Goal: Transaction & Acquisition: Purchase product/service

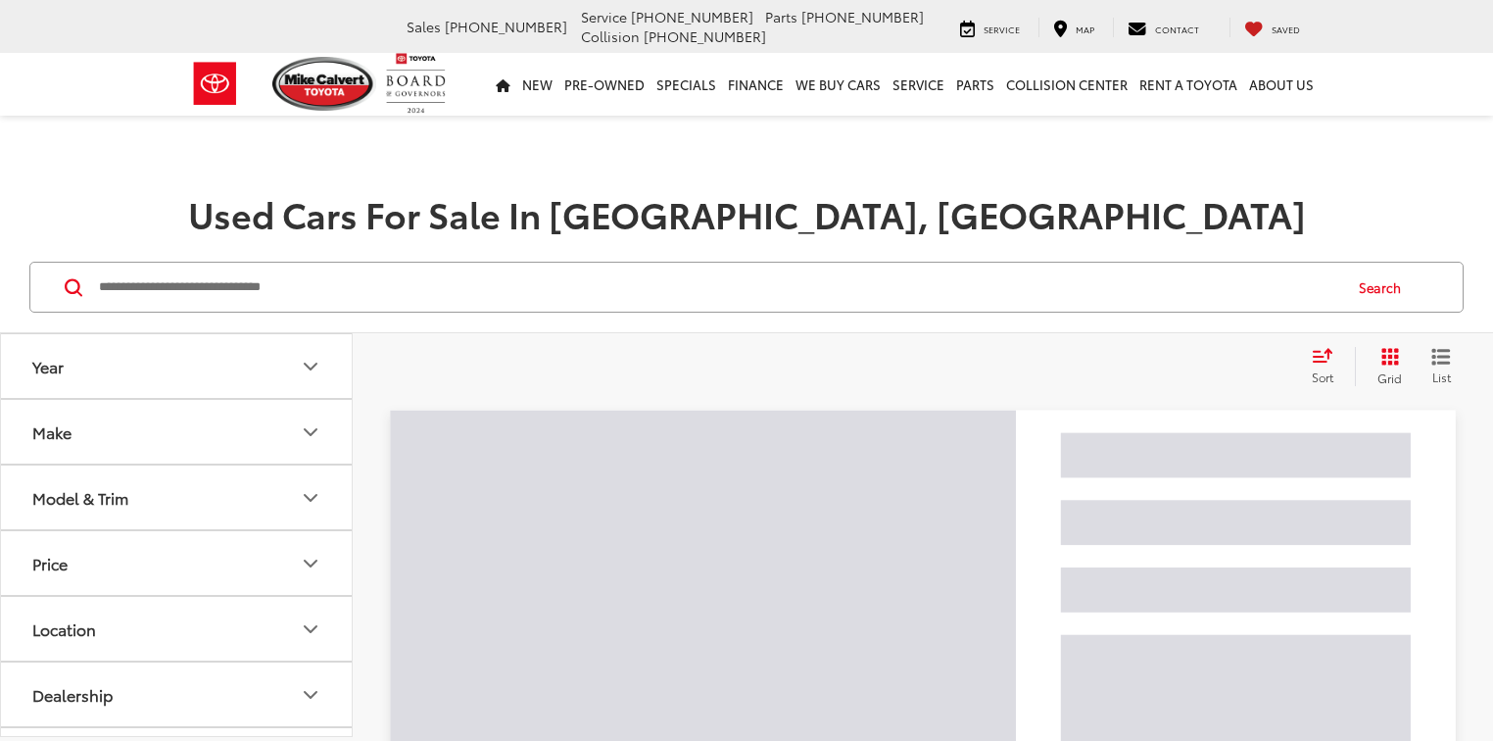
click at [294, 290] on input "Search by Make, Model, or Keyword" at bounding box center [718, 287] width 1243 height 47
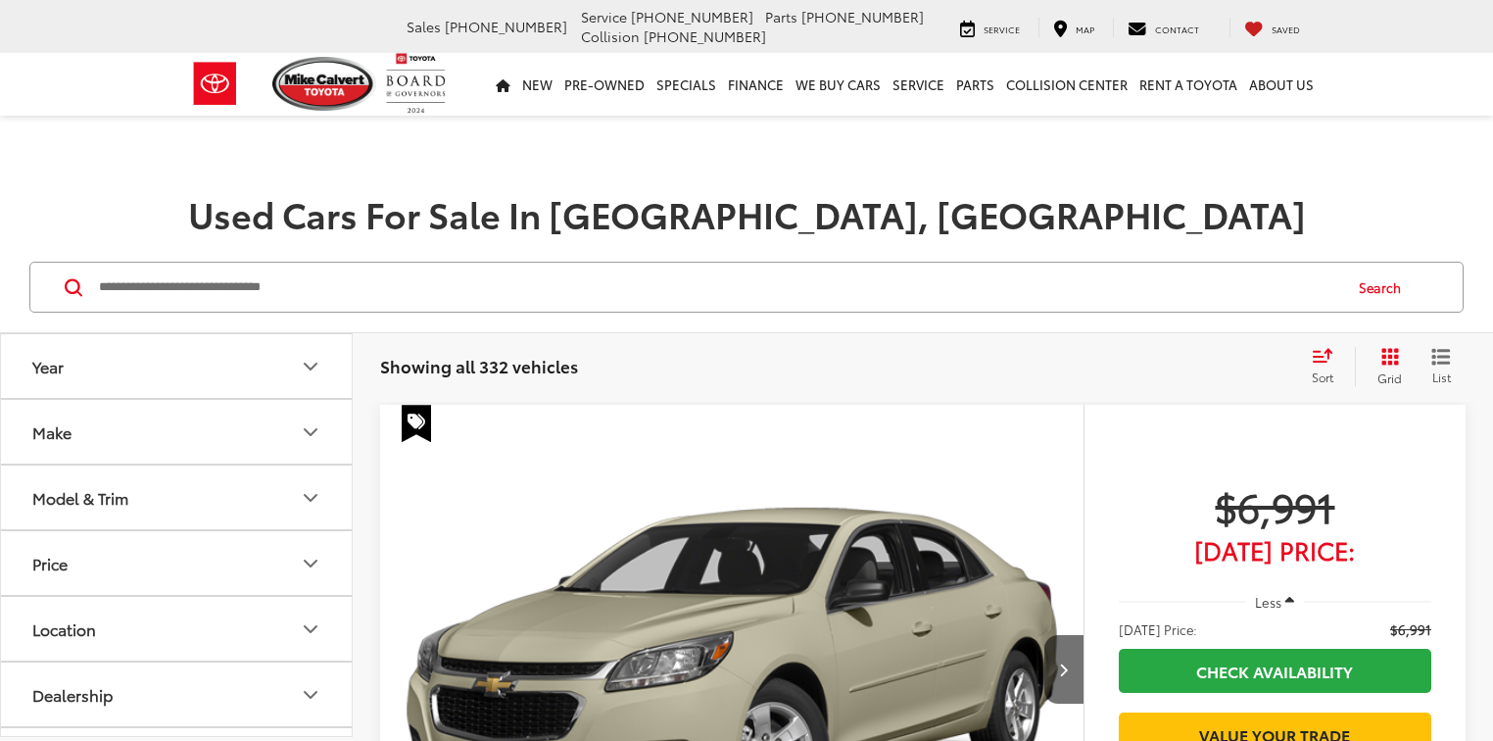
paste input "*******"
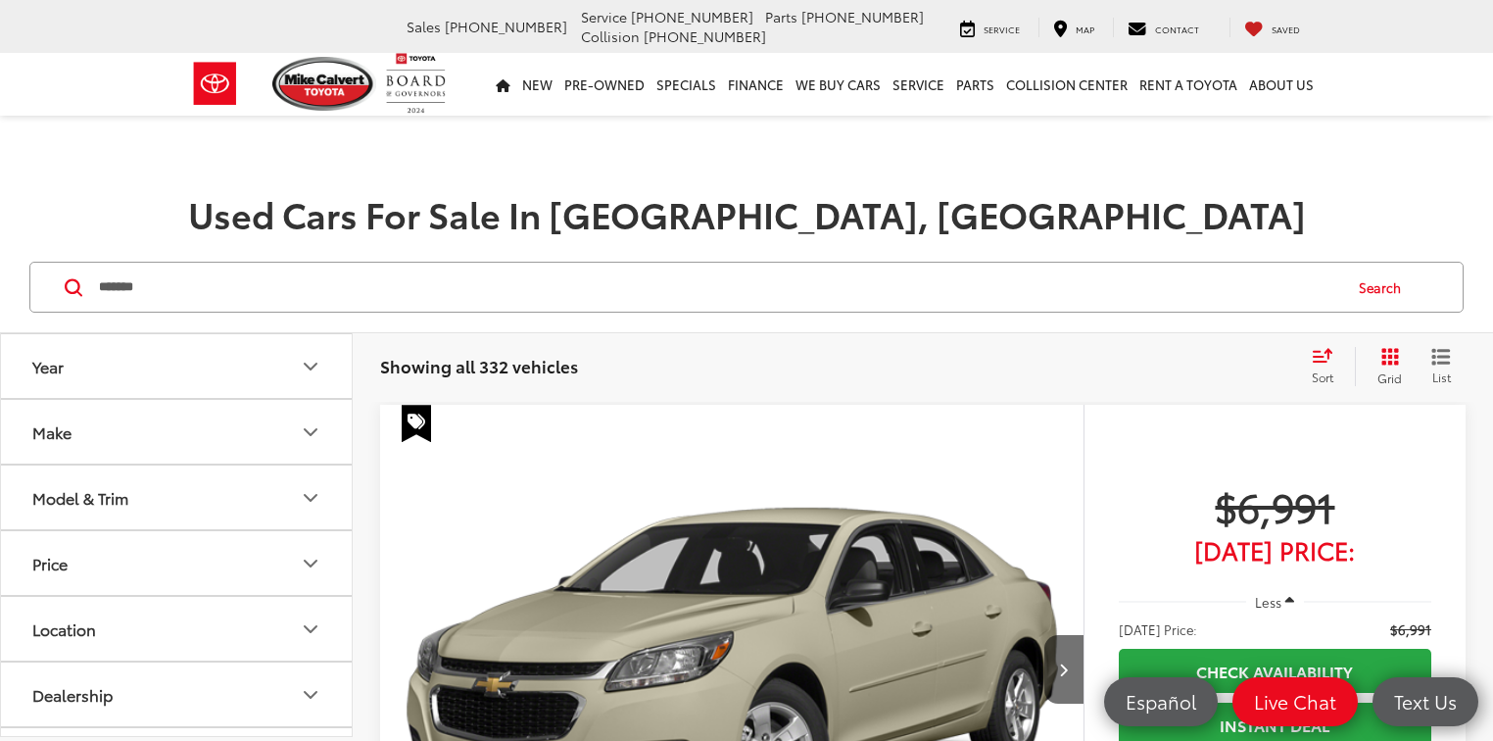
type input "*******"
click at [1379, 295] on button "Search" at bounding box center [1384, 287] width 89 height 49
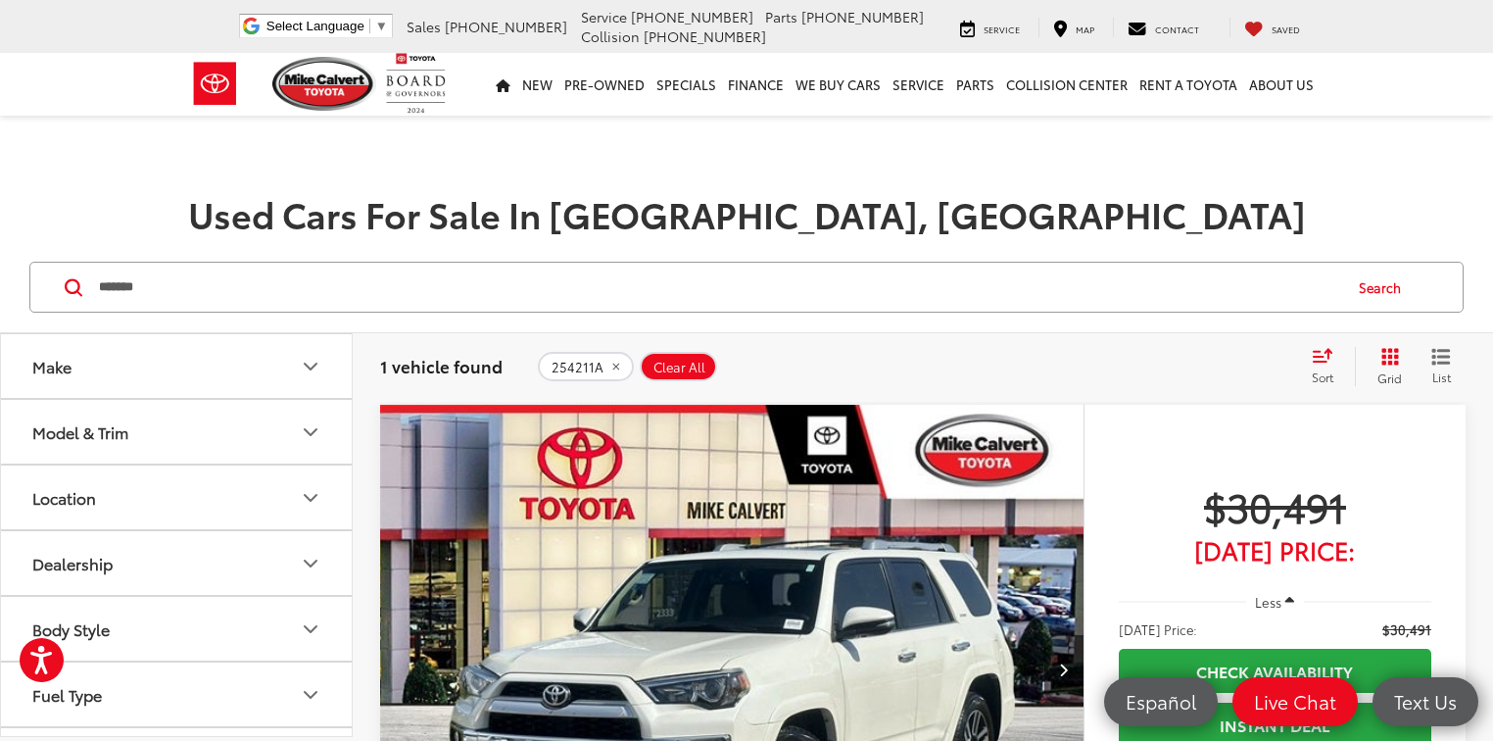
click at [629, 564] on img "2017 Toyota 4Runner Limited 0" at bounding box center [732, 670] width 706 height 530
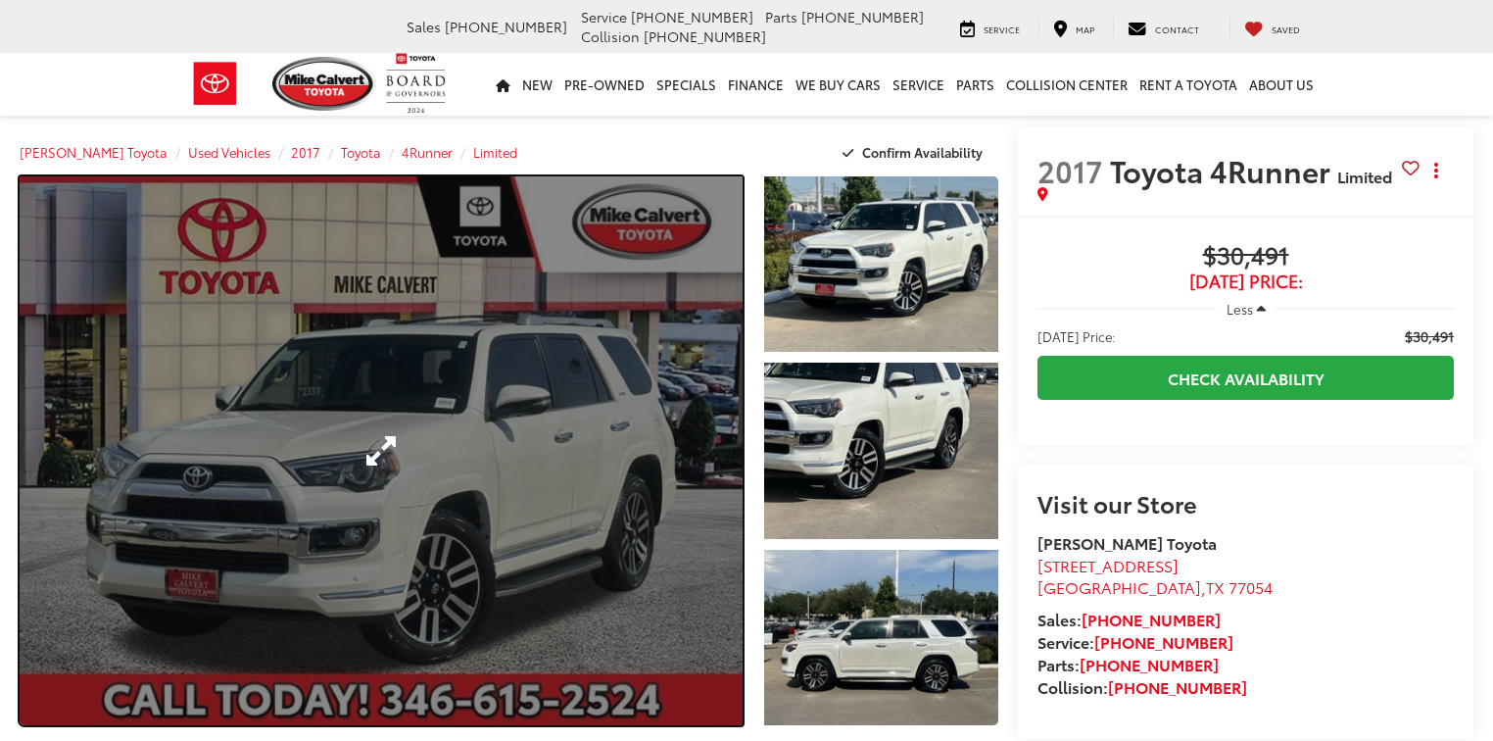
click at [591, 472] on link "Expand Photo 0" at bounding box center [381, 450] width 723 height 549
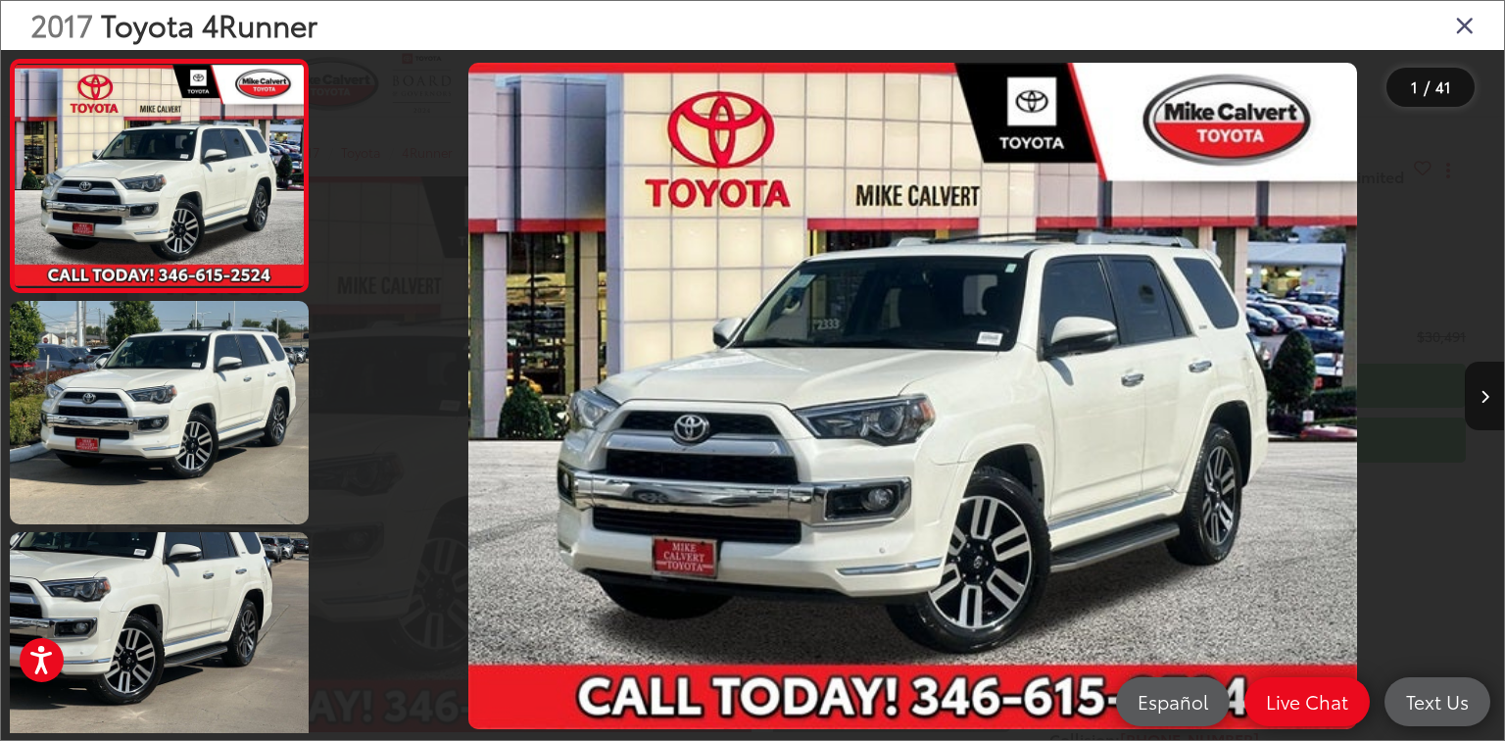
click at [1469, 31] on icon "Close gallery" at bounding box center [1465, 24] width 20 height 25
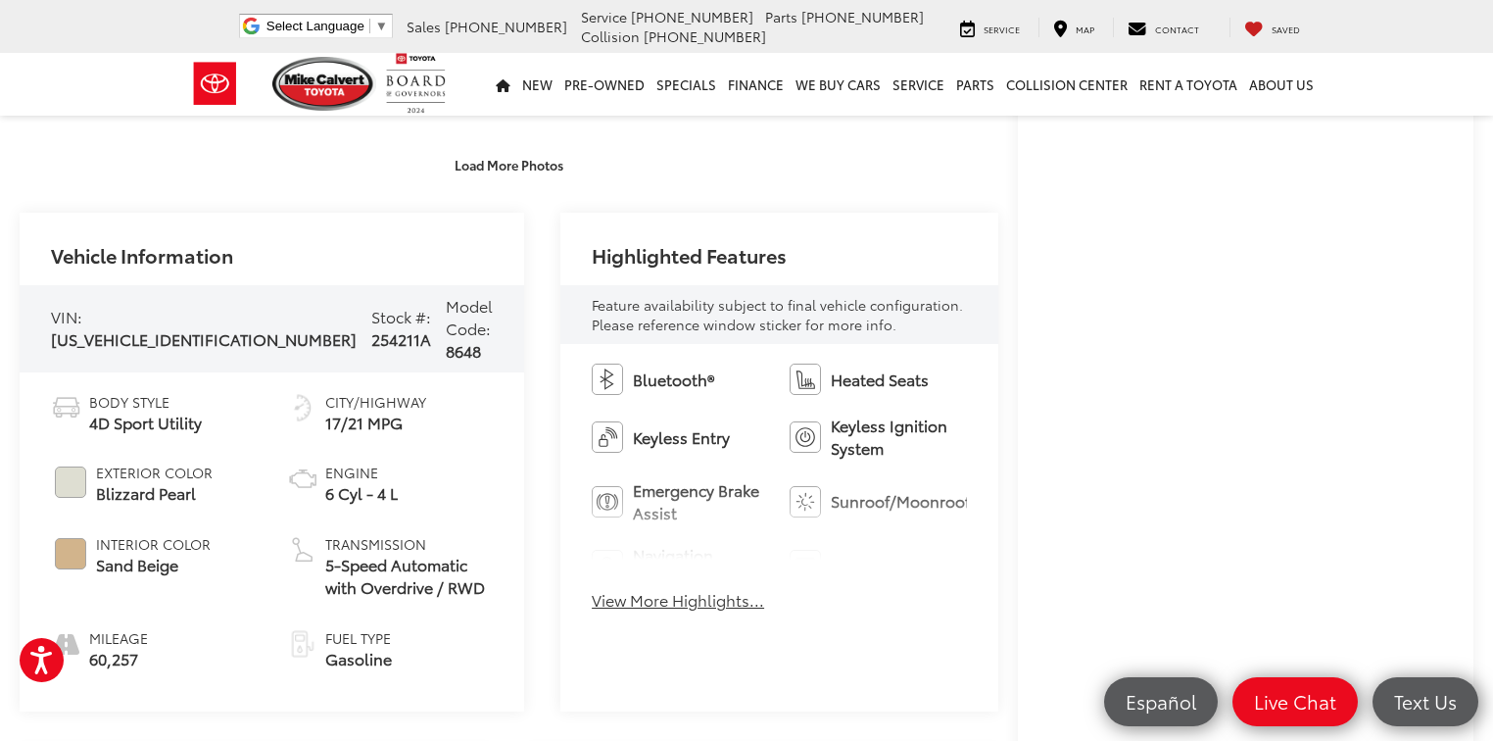
scroll to position [862, 0]
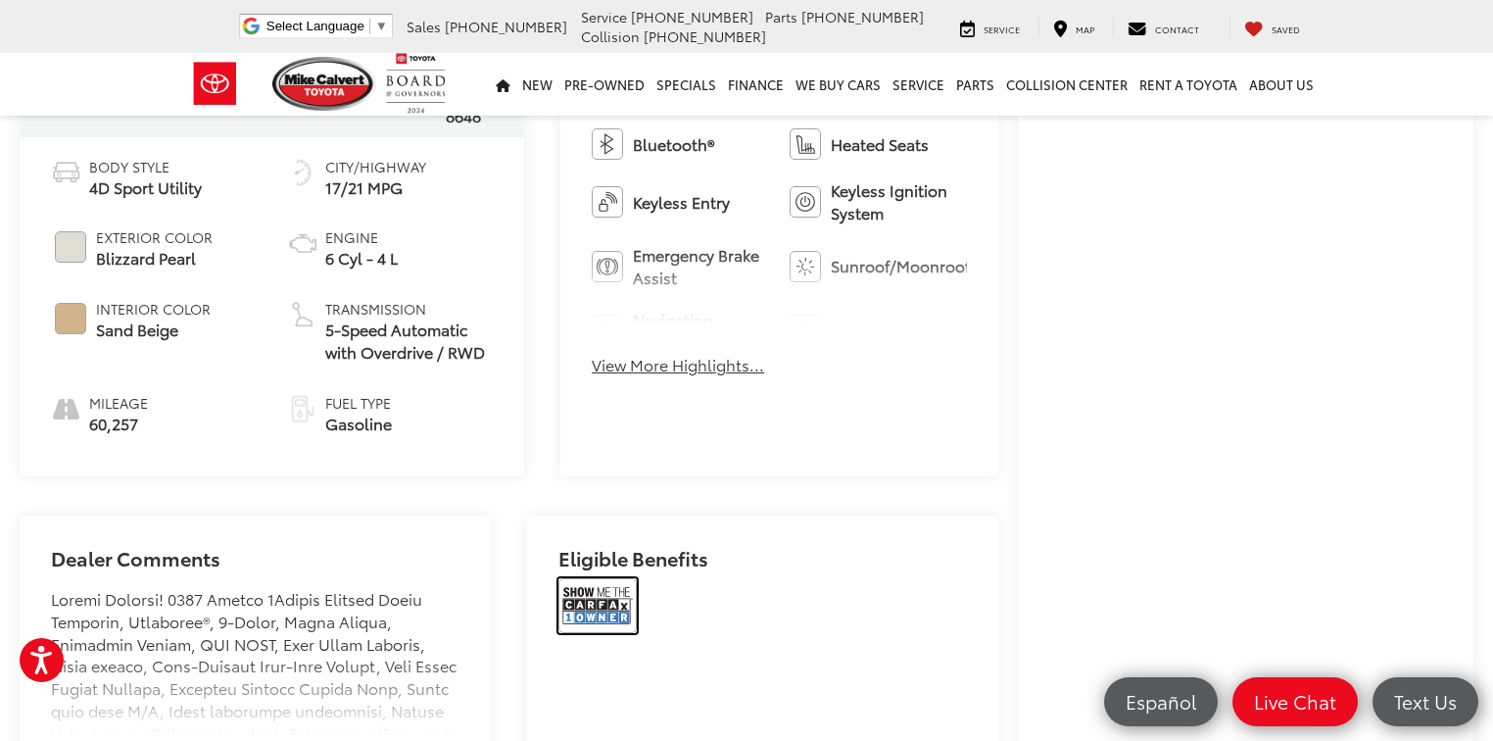
click at [577, 588] on img at bounding box center [597, 605] width 78 height 55
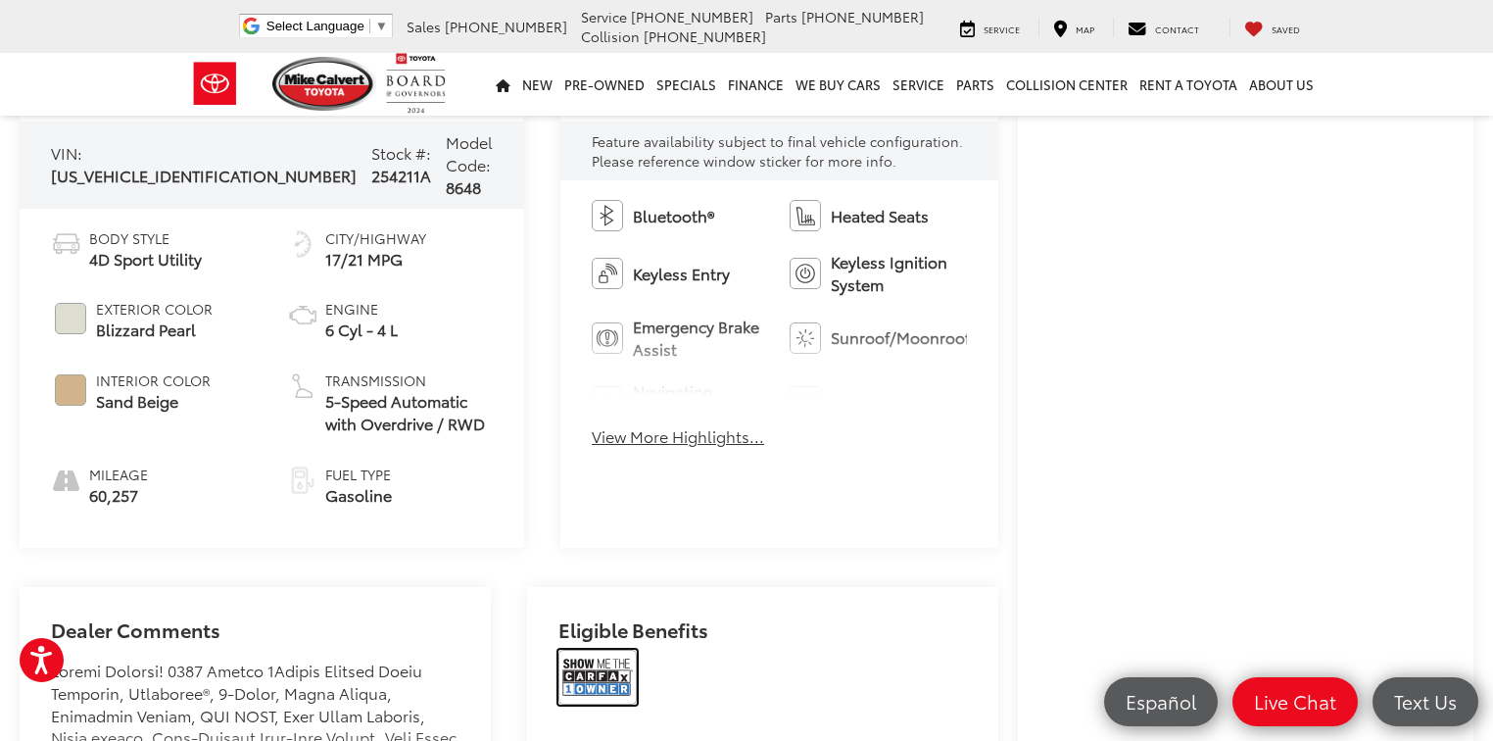
scroll to position [705, 0]
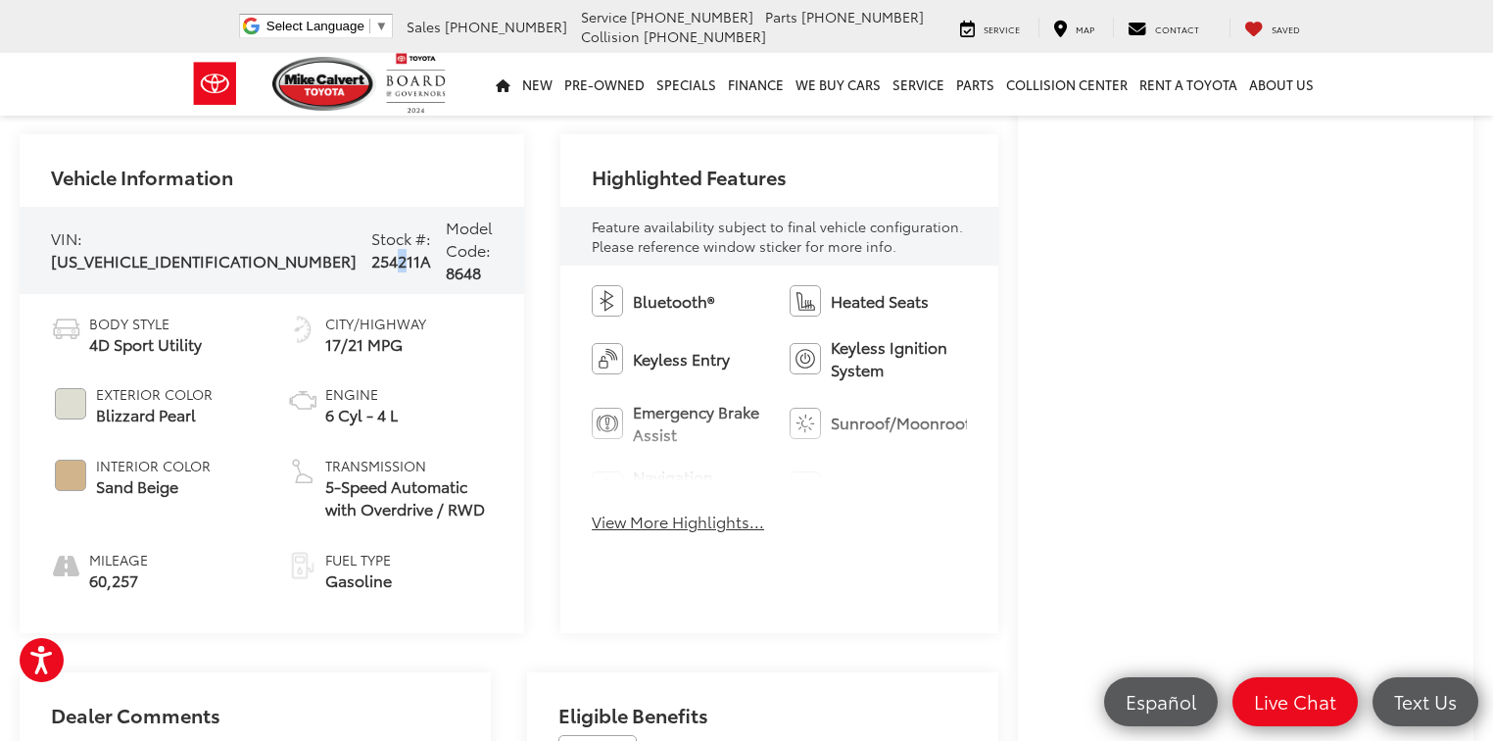
click at [371, 250] on span "254211A" at bounding box center [401, 260] width 60 height 23
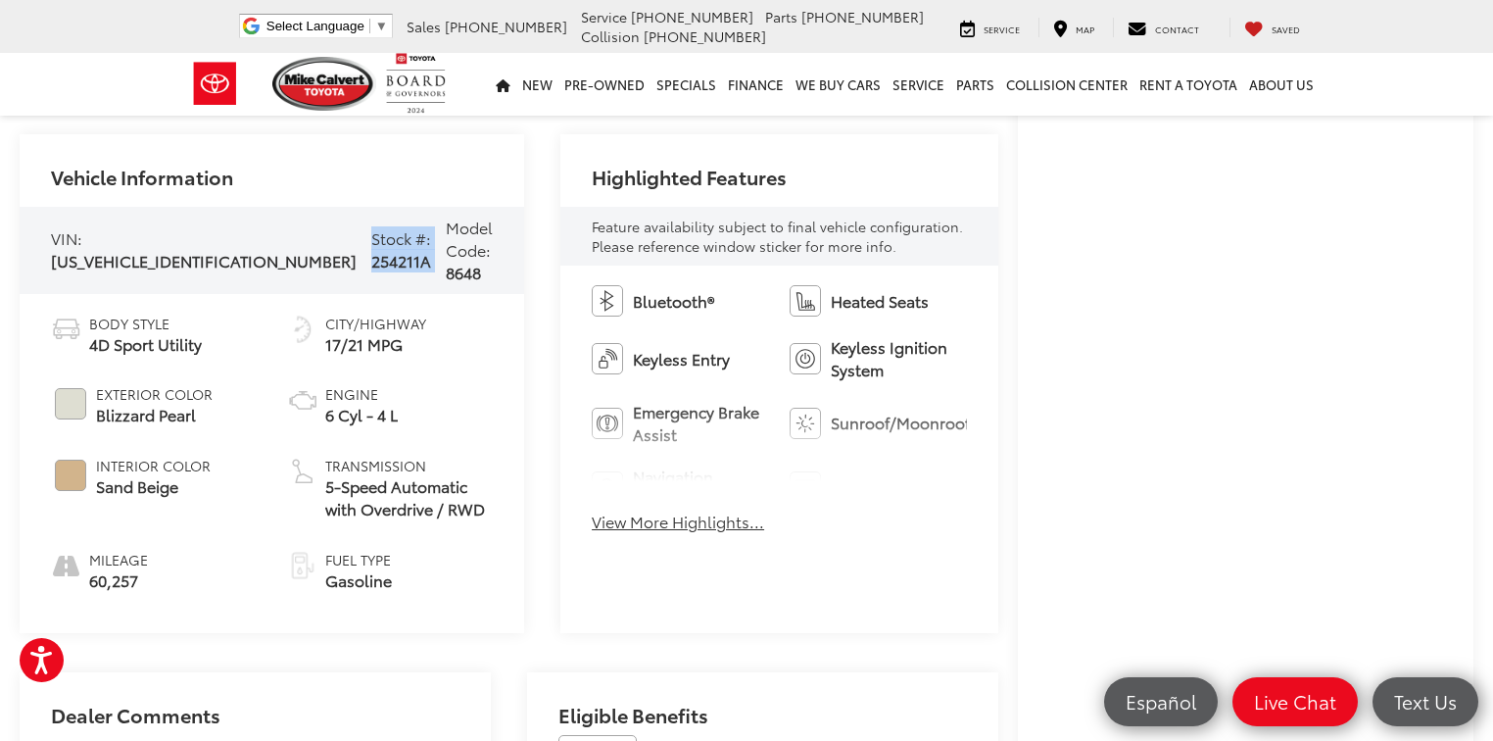
click at [371, 258] on span "254211A" at bounding box center [401, 260] width 60 height 23
click at [371, 259] on span "254211A" at bounding box center [401, 260] width 60 height 23
click at [371, 251] on span "254211A" at bounding box center [401, 260] width 60 height 23
copy span "254211A"
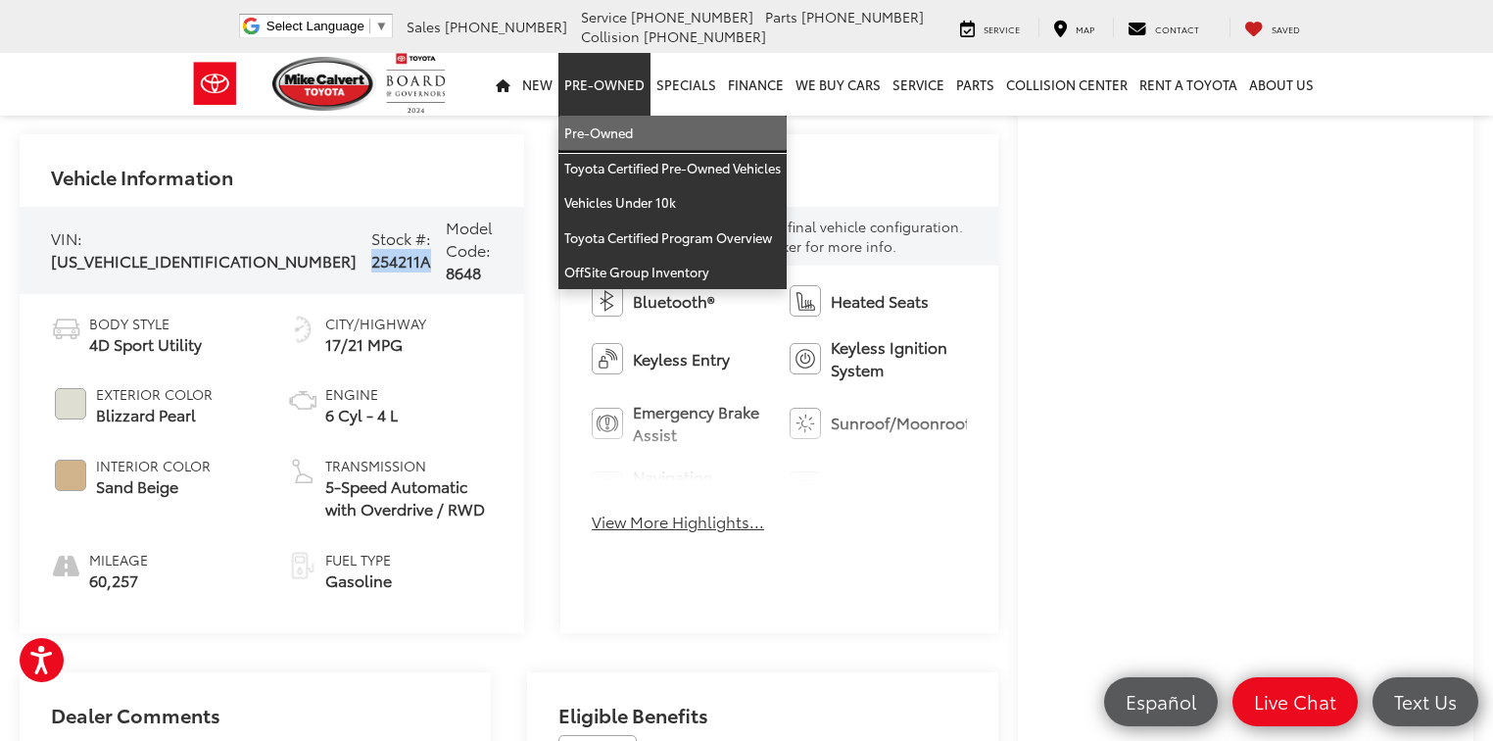
drag, startPoint x: 621, startPoint y: 125, endPoint x: 548, endPoint y: 223, distance: 122.5
click at [621, 125] on link "Pre-Owned" at bounding box center [672, 133] width 228 height 35
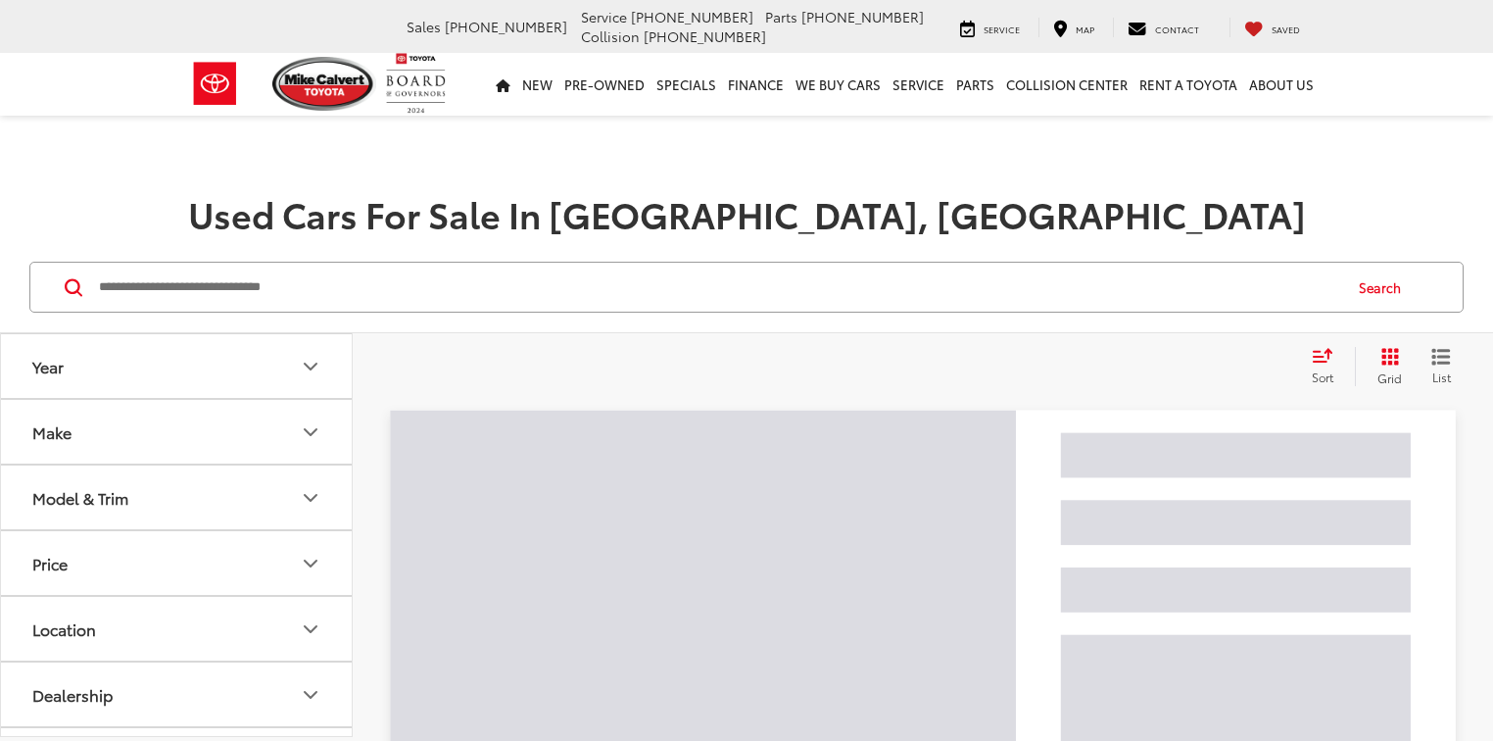
click at [396, 289] on input "Search by Make, Model, or Keyword" at bounding box center [718, 287] width 1243 height 47
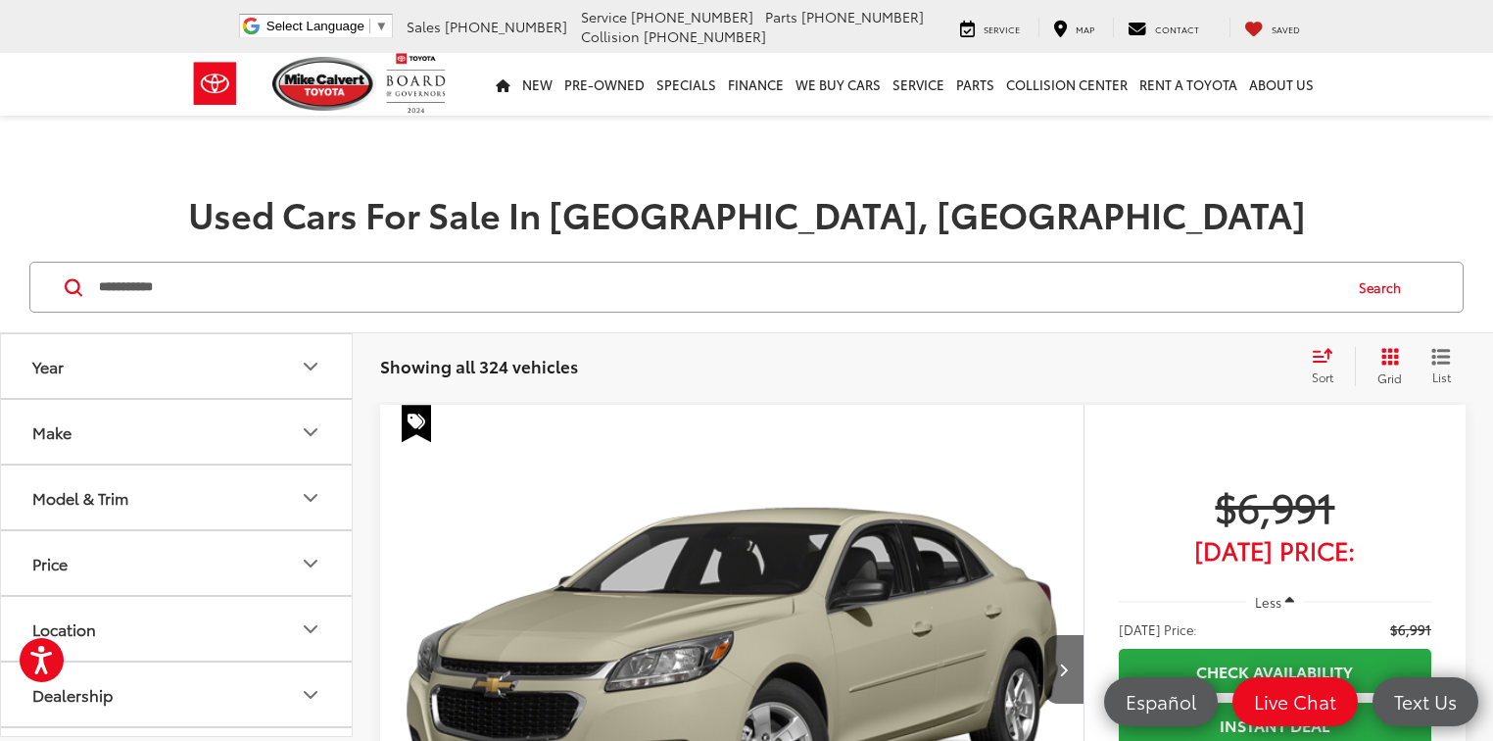
type input "**********"
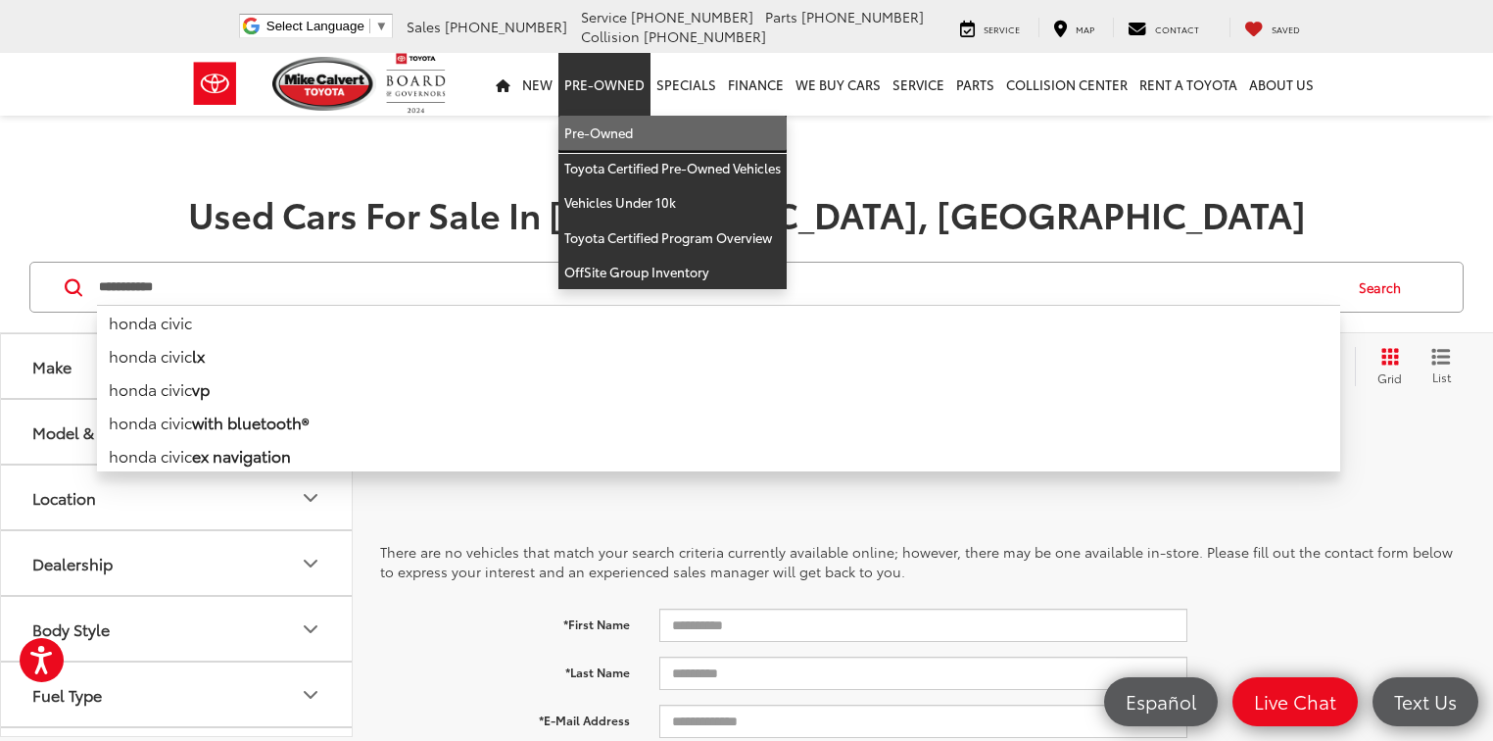
click at [629, 133] on link "Pre-Owned" at bounding box center [672, 133] width 228 height 35
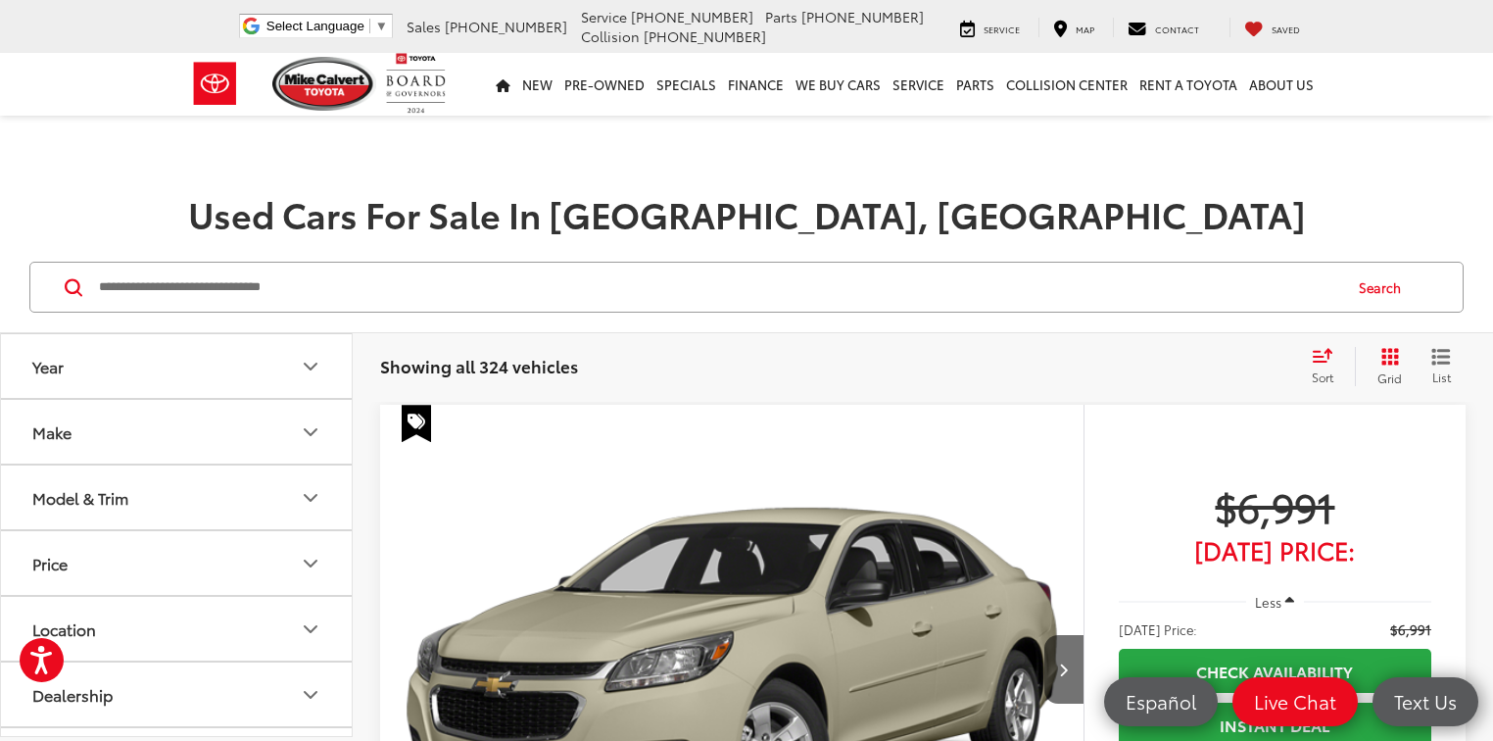
drag, startPoint x: 397, startPoint y: 260, endPoint x: 346, endPoint y: 284, distance: 56.5
click at [388, 273] on div "Search" at bounding box center [746, 287] width 1493 height 91
drag, startPoint x: 315, startPoint y: 286, endPoint x: 257, endPoint y: 282, distance: 58.9
click at [315, 287] on input "Search by Make, Model, or Keyword" at bounding box center [718, 287] width 1243 height 47
paste input "******"
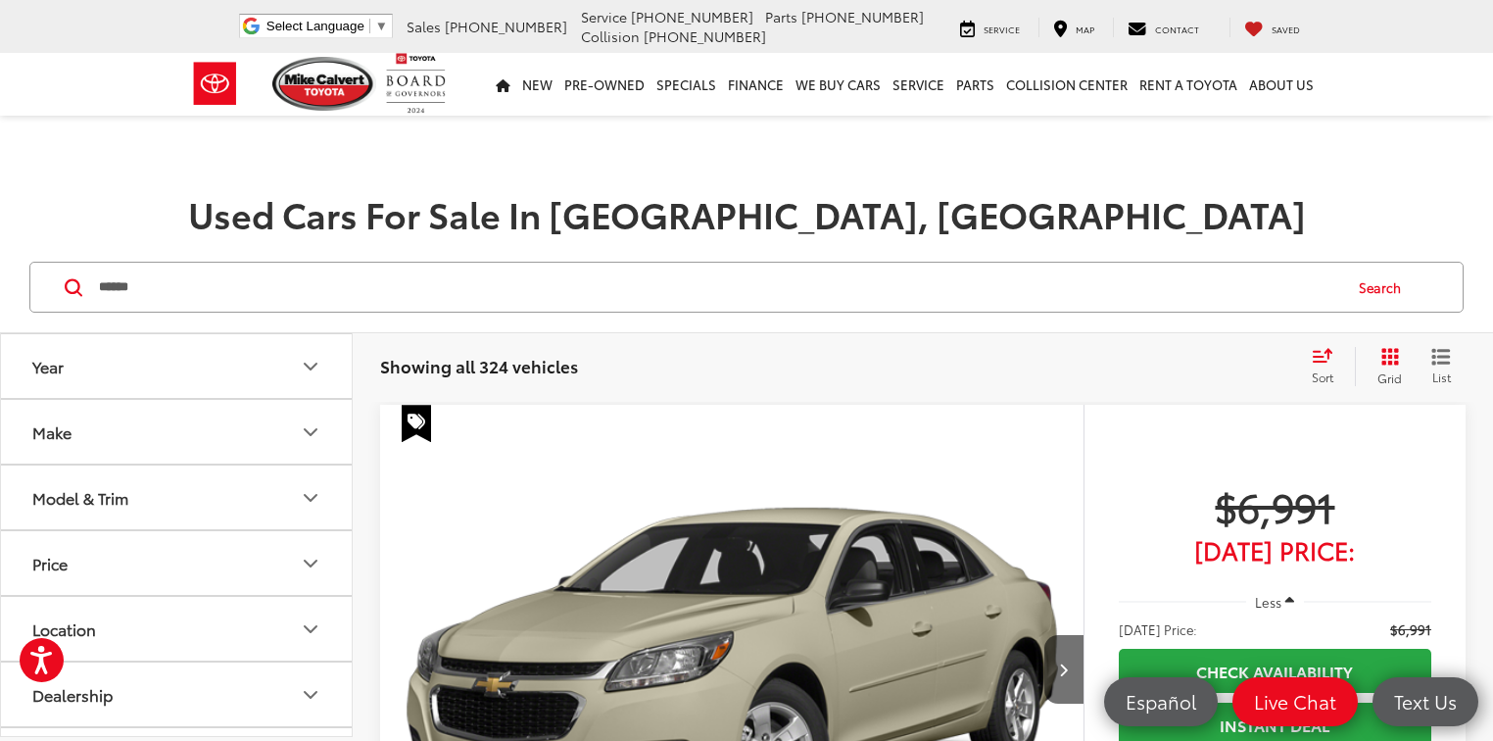
type input "******"
drag, startPoint x: 1363, startPoint y: 270, endPoint x: 1364, endPoint y: 280, distance: 9.8
click at [1364, 280] on button "Search" at bounding box center [1384, 287] width 89 height 49
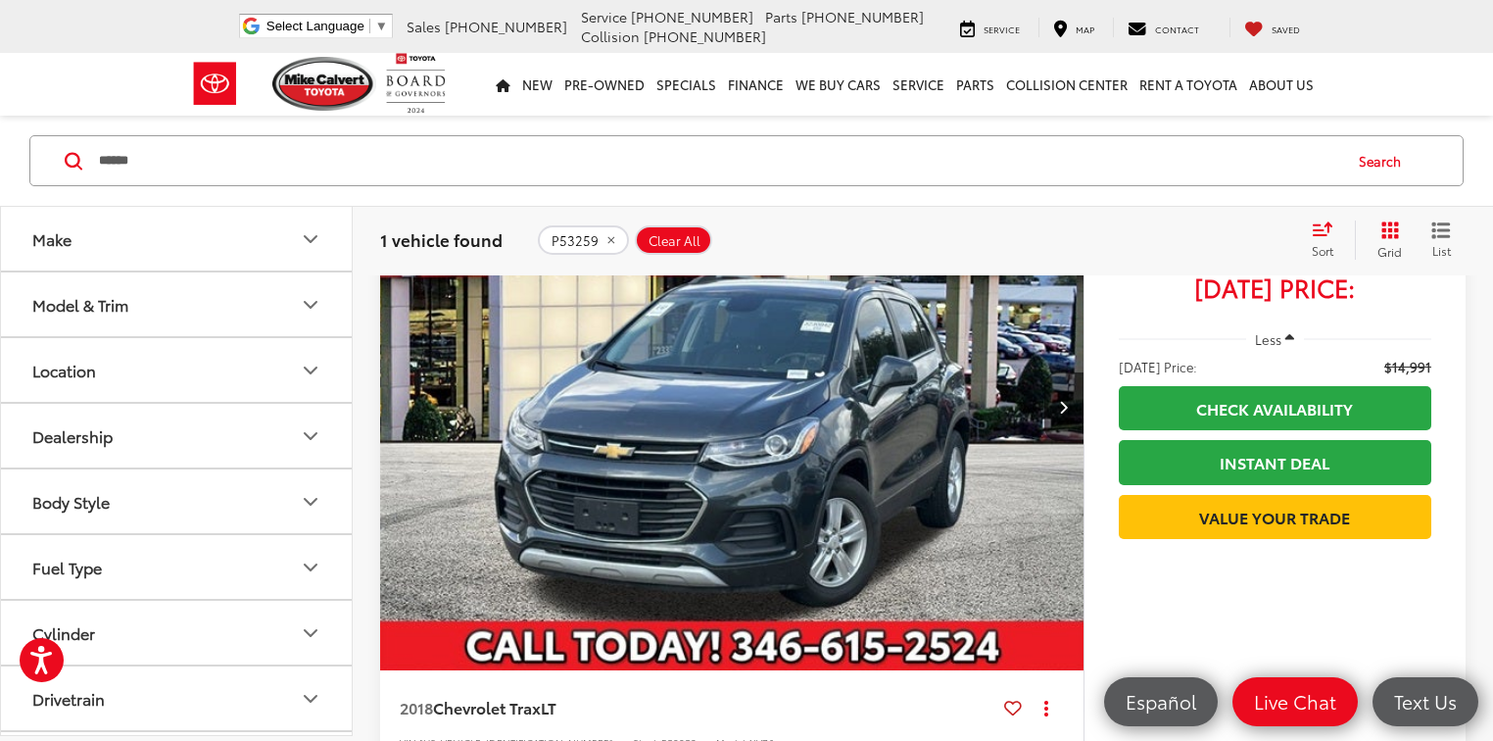
scroll to position [157, 0]
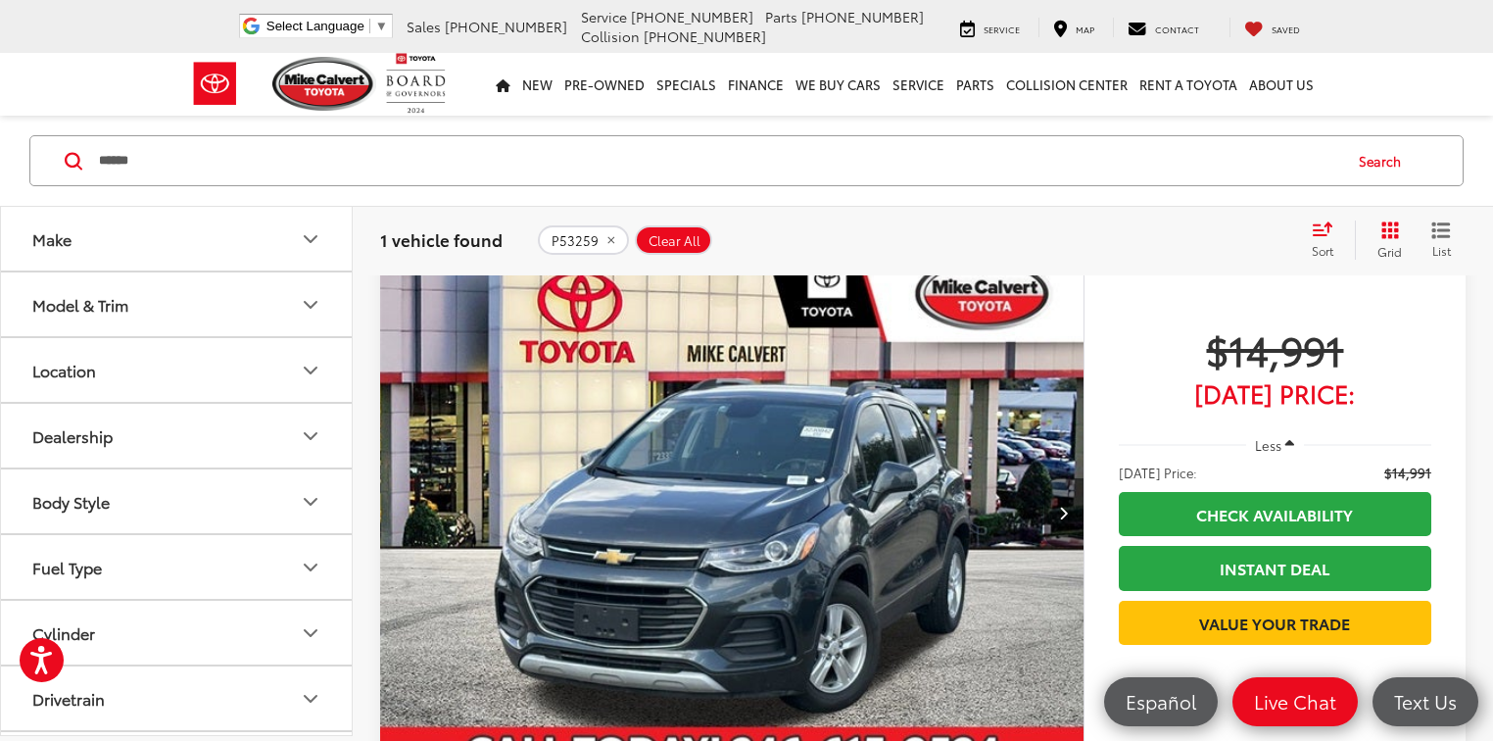
click at [1059, 506] on icon "Next image" at bounding box center [1063, 513] width 9 height 14
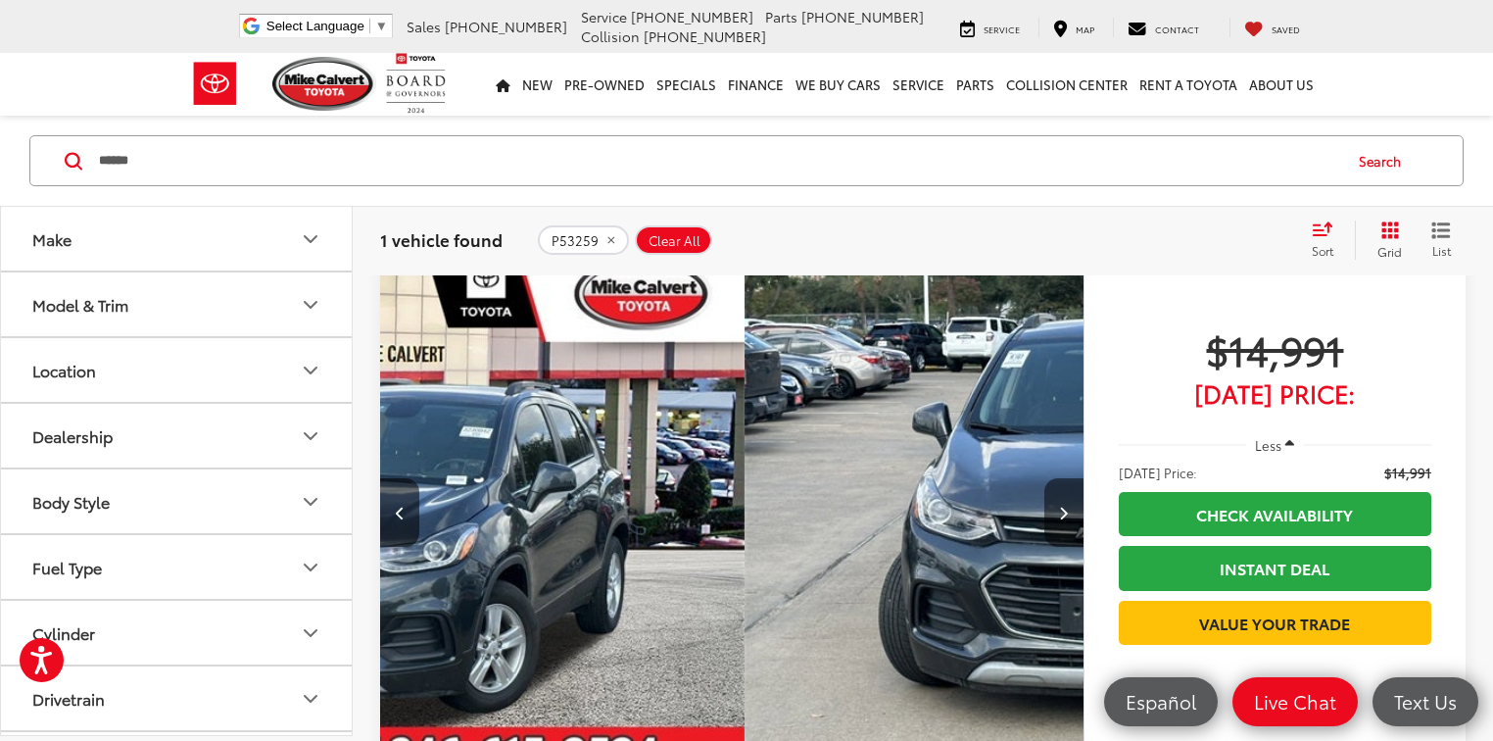
scroll to position [0, 383]
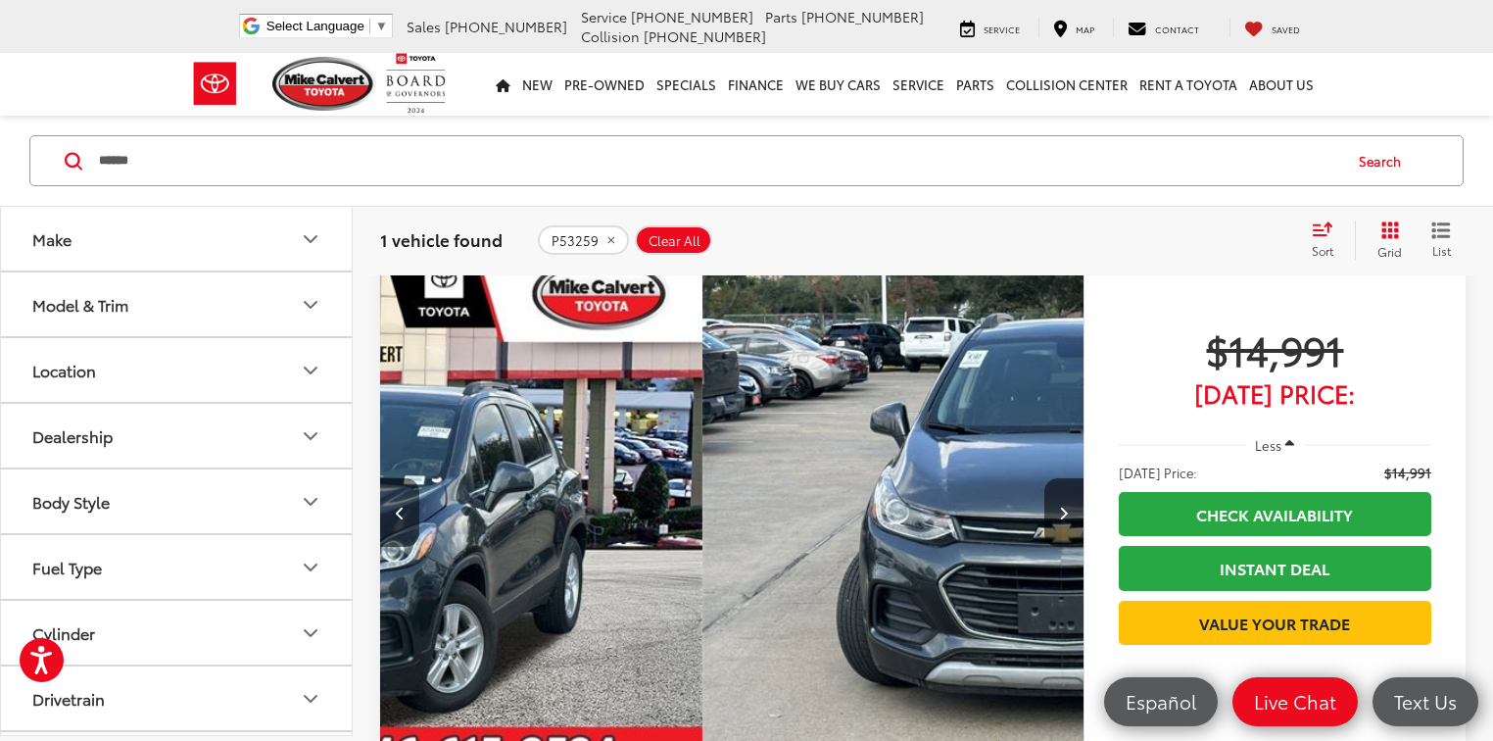
click at [392, 478] on button "Previous image" at bounding box center [399, 512] width 39 height 69
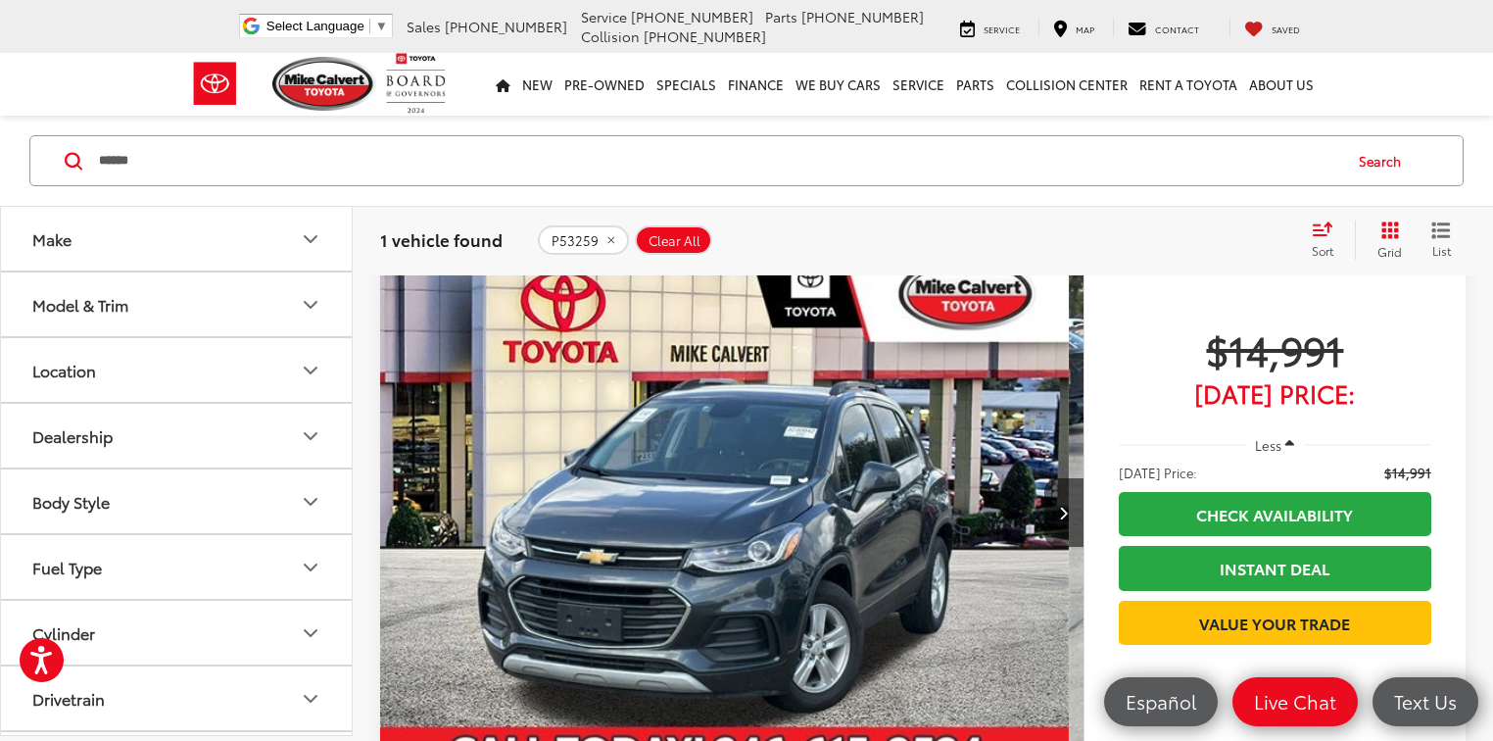
scroll to position [0, 0]
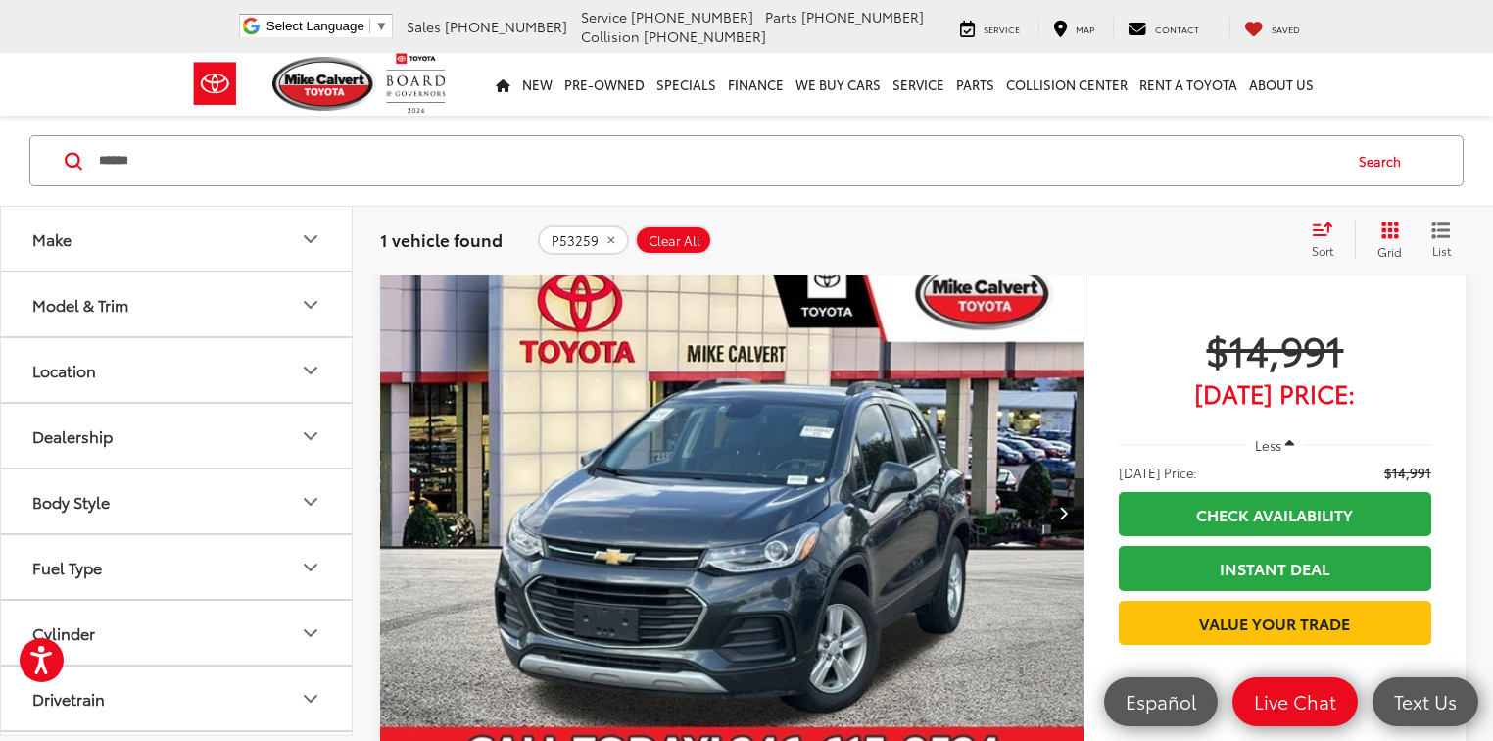
click at [392, 385] on img "2018 Chevrolet Trax LT 0" at bounding box center [732, 513] width 706 height 530
